Goal: Find specific page/section: Find specific page/section

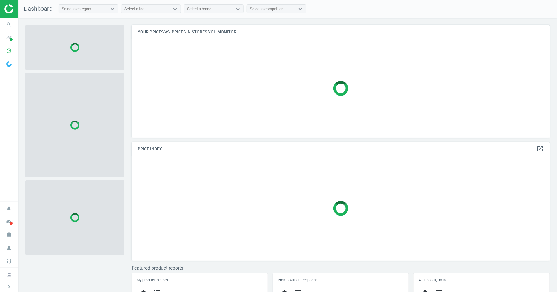
scroll to position [123, 424]
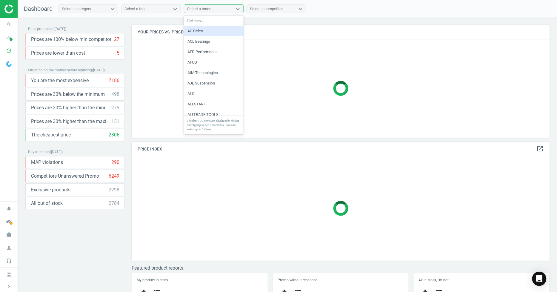
click at [219, 10] on div "Select a brand" at bounding box center [208, 9] width 48 height 8
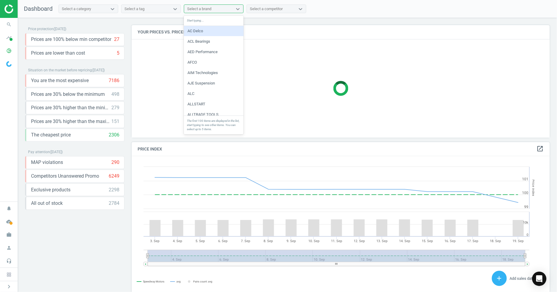
scroll to position [148, 424]
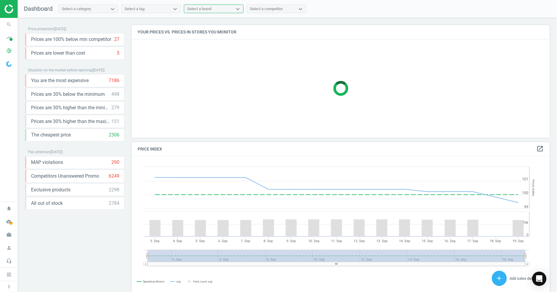
click at [219, 8] on div "Select a brand" at bounding box center [208, 9] width 48 height 8
click at [10, 26] on icon "search" at bounding box center [8, 24] width 11 height 11
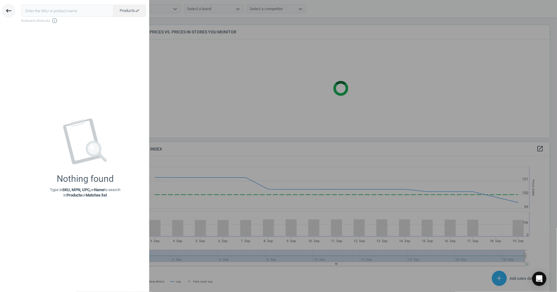
click at [11, 10] on icon "keyboard_backspace" at bounding box center [8, 10] width 7 height 7
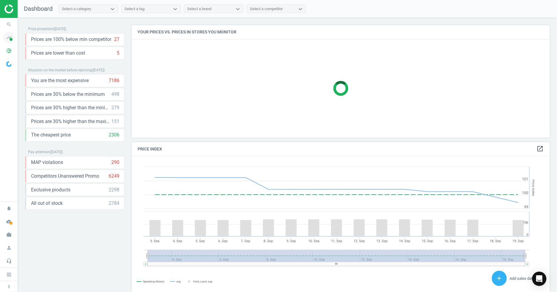
click at [9, 41] on icon "timeline" at bounding box center [8, 37] width 11 height 11
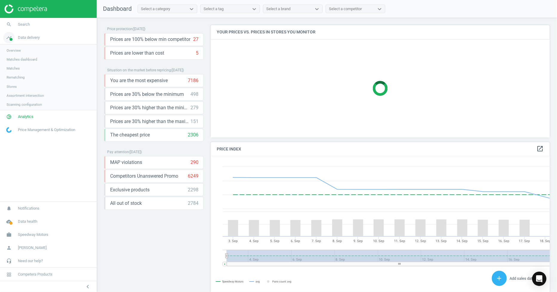
scroll to position [3, 3]
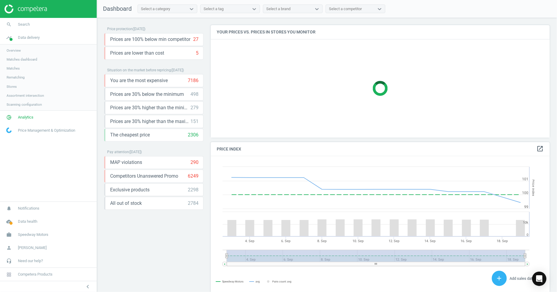
click at [16, 62] on link "Matches dashboard" at bounding box center [48, 59] width 97 height 9
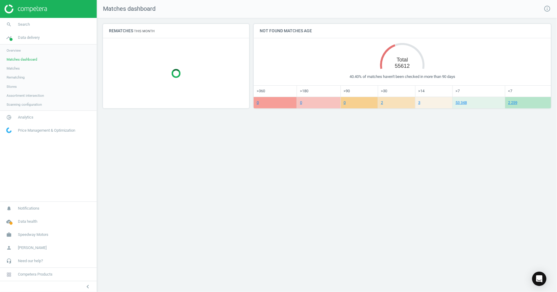
click at [19, 66] on span "Matches" at bounding box center [13, 68] width 13 height 5
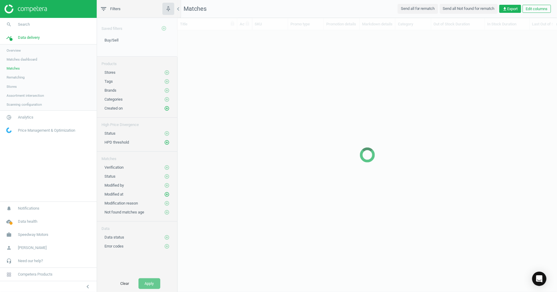
scroll to position [240, 374]
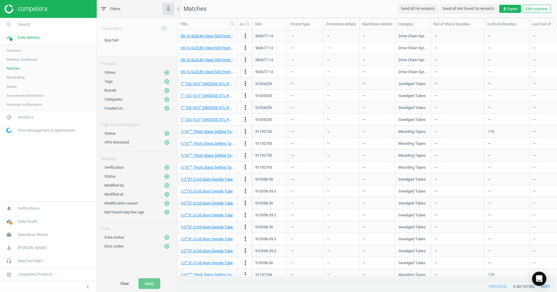
click at [120, 11] on span "Filters" at bounding box center [115, 8] width 10 height 5
click at [264, 25] on div "SKU" at bounding box center [270, 23] width 31 height 5
drag, startPoint x: 267, startPoint y: 30, endPoint x: 269, endPoint y: 26, distance: 4.9
click at [269, 26] on div "SKU" at bounding box center [270, 23] width 31 height 5
drag, startPoint x: 269, startPoint y: 26, endPoint x: 265, endPoint y: 23, distance: 4.5
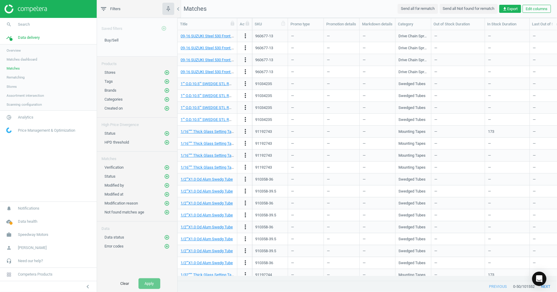
click at [265, 23] on div "SKU" at bounding box center [270, 23] width 31 height 5
click at [104, 7] on icon "filter_list" at bounding box center [103, 8] width 7 height 7
click at [10, 86] on span "Stores" at bounding box center [12, 86] width 10 height 5
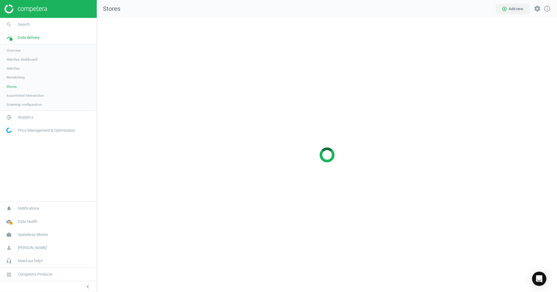
scroll to position [285, 470]
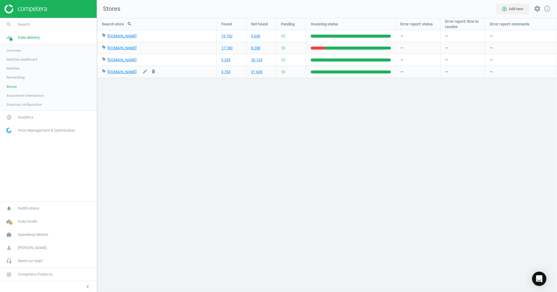
click at [136, 67] on div "local_offer classicindustries.com edit delete" at bounding box center [157, 72] width 110 height 12
click at [126, 35] on link "[DOMAIN_NAME]" at bounding box center [121, 36] width 29 height 4
click at [225, 37] on link "19 752" at bounding box center [226, 35] width 11 height 5
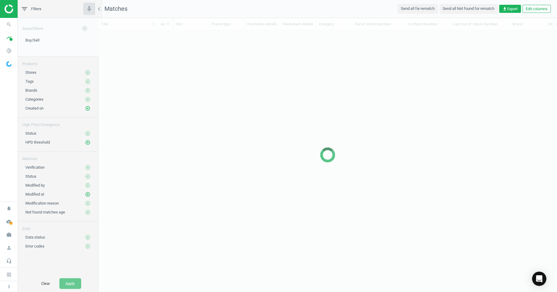
scroll to position [240, 454]
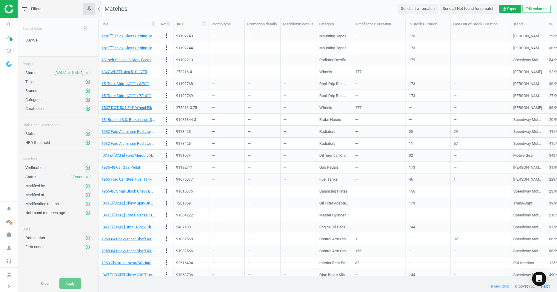
click at [185, 21] on div "SKU" at bounding box center [190, 23] width 31 height 5
drag, startPoint x: 185, startPoint y: 21, endPoint x: 530, endPoint y: 7, distance: 345.6
click at [530, 7] on button "Edit columns" at bounding box center [536, 9] width 28 height 8
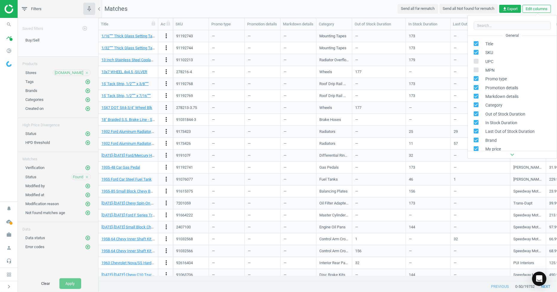
click at [348, 4] on nav "Matches Send all for rematch Send all Not found for rematch get_app Export Edit…" at bounding box center [327, 9] width 458 height 18
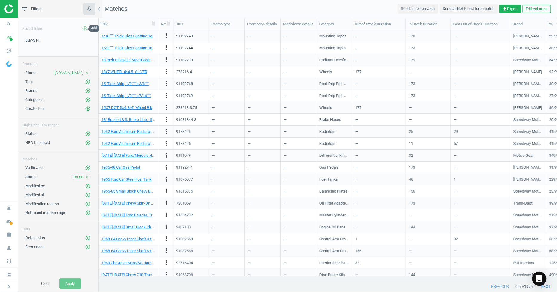
click at [87, 30] on icon "add_circle_outline" at bounding box center [84, 28] width 5 height 5
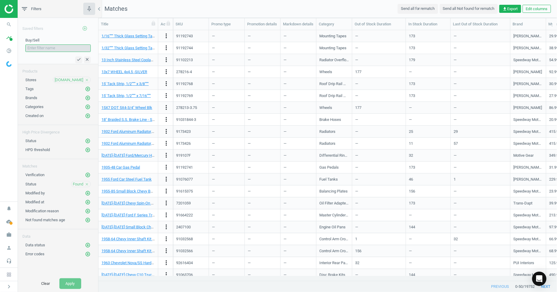
click at [87, 29] on icon "add_circle_outline" at bounding box center [84, 28] width 5 height 5
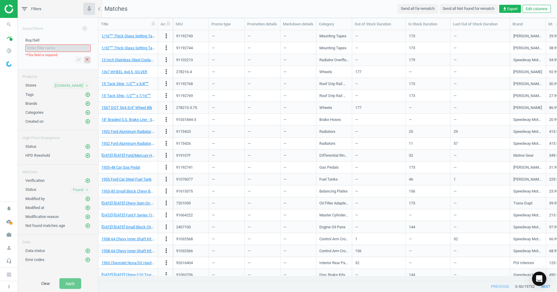
click at [87, 58] on icon "close" at bounding box center [87, 59] width 5 height 5
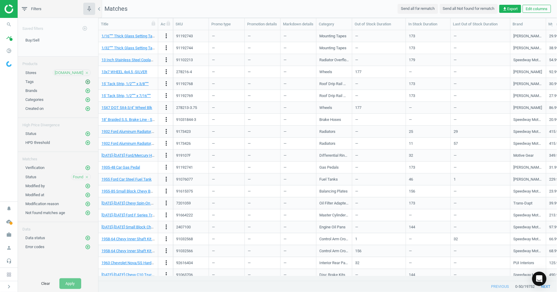
click at [87, 81] on icon "add_circle_outline" at bounding box center [87, 81] width 5 height 5
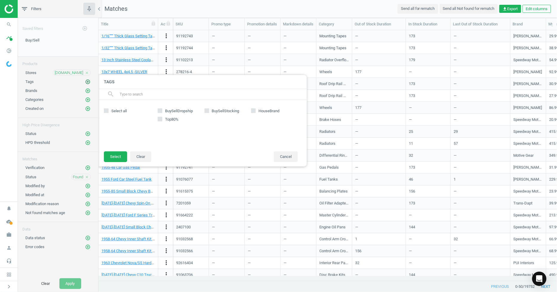
click at [87, 81] on icon "add_circle_outline" at bounding box center [87, 81] width 5 height 5
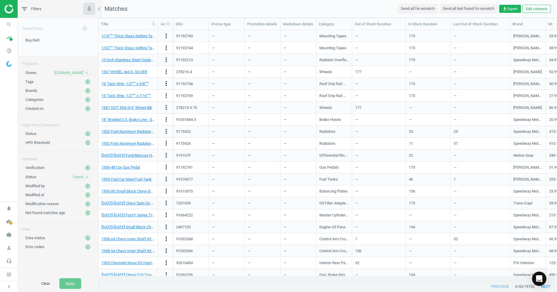
click at [168, 81] on icon "more_vert" at bounding box center [166, 83] width 7 height 7
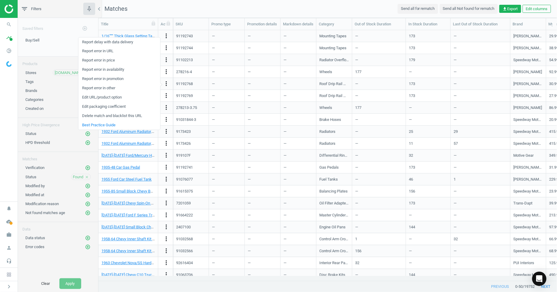
click at [177, 3] on nav "Matches Send all for rematch Send all Not found for rematch get_app Export Edit…" at bounding box center [327, 9] width 458 height 18
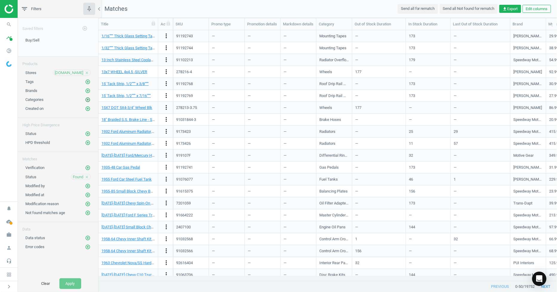
click at [85, 99] on icon "add_circle_outline" at bounding box center [87, 99] width 5 height 5
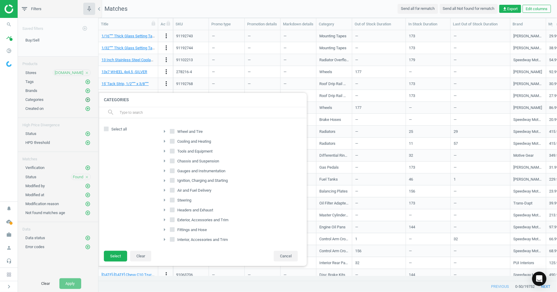
click at [85, 99] on icon "add_circle_outline" at bounding box center [87, 99] width 5 height 5
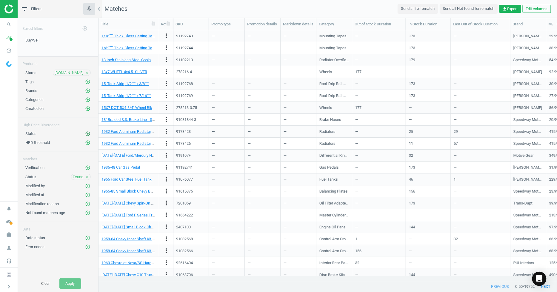
click at [87, 133] on icon "add_circle_outline" at bounding box center [87, 133] width 5 height 5
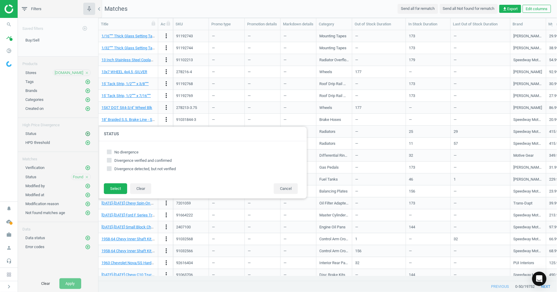
click at [87, 133] on icon "add_circle_outline" at bounding box center [87, 133] width 5 height 5
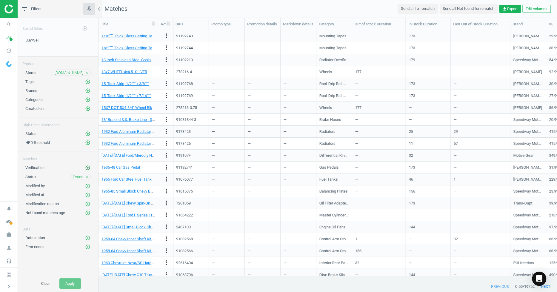
click at [89, 168] on icon "add_circle_outline" at bounding box center [87, 167] width 5 height 5
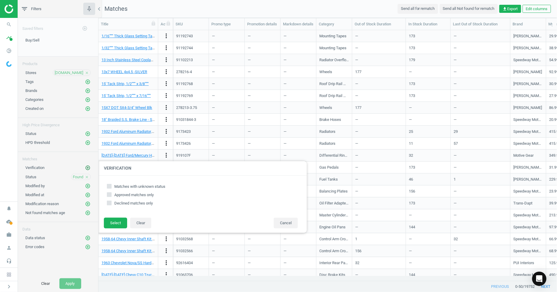
click at [90, 169] on icon "add_circle_outline" at bounding box center [87, 167] width 5 height 5
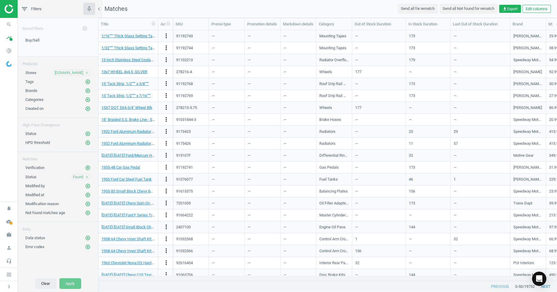
click at [45, 284] on button "Clear" at bounding box center [45, 283] width 21 height 11
click at [4, 27] on icon "search" at bounding box center [8, 24] width 11 height 11
